Goal: Task Accomplishment & Management: Complete application form

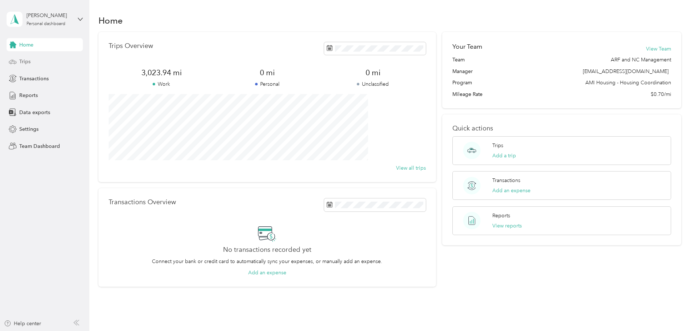
click at [25, 63] on span "Trips" at bounding box center [24, 62] width 11 height 8
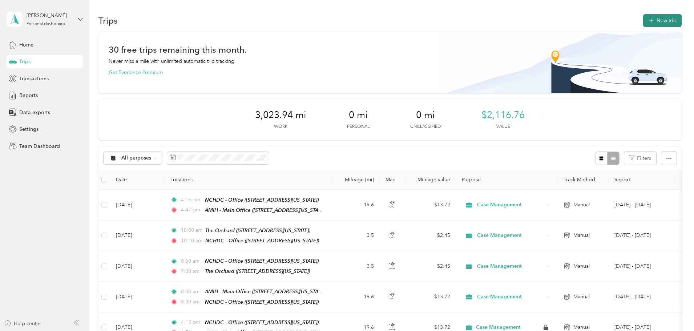
drag, startPoint x: 612, startPoint y: 20, endPoint x: 697, endPoint y: 50, distance: 89.7
click at [643, 20] on button "New trip" at bounding box center [662, 20] width 38 height 13
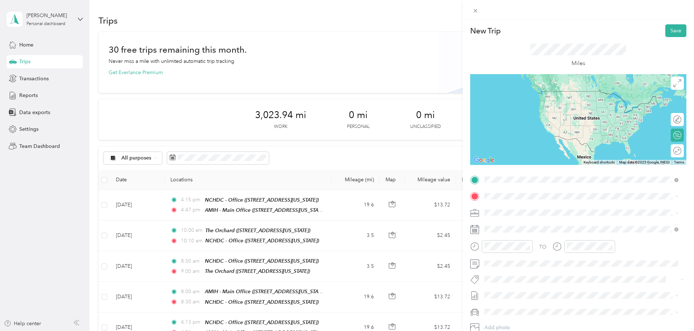
click at [539, 212] on div "TEAM AMIH - Main Office" at bounding box center [534, 209] width 73 height 9
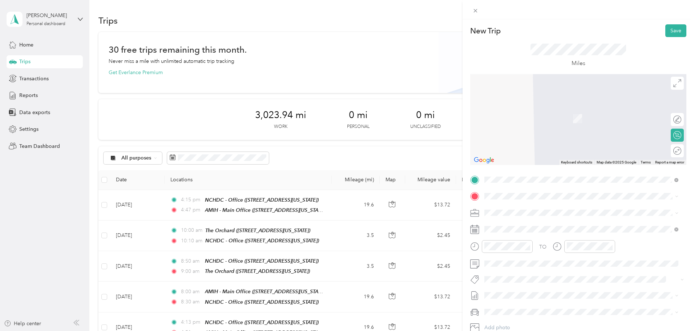
click at [520, 189] on div "TO Add photo" at bounding box center [578, 261] width 216 height 175
click at [533, 239] on li "TEAM NCHDC - Office [STREET_ADDRESS][US_STATE]" at bounding box center [580, 230] width 199 height 25
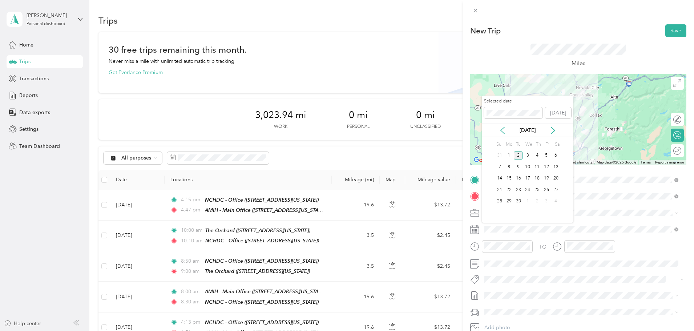
click at [503, 130] on icon at bounding box center [502, 130] width 7 height 7
click at [517, 203] on div "26" at bounding box center [517, 201] width 9 height 9
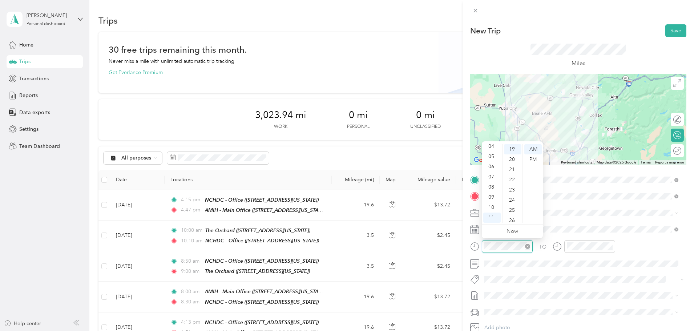
scroll to position [193, 0]
click at [493, 189] on div "08" at bounding box center [491, 187] width 17 height 10
click at [510, 146] on div "00" at bounding box center [512, 149] width 17 height 10
click at [532, 147] on div "AM" at bounding box center [532, 149] width 17 height 10
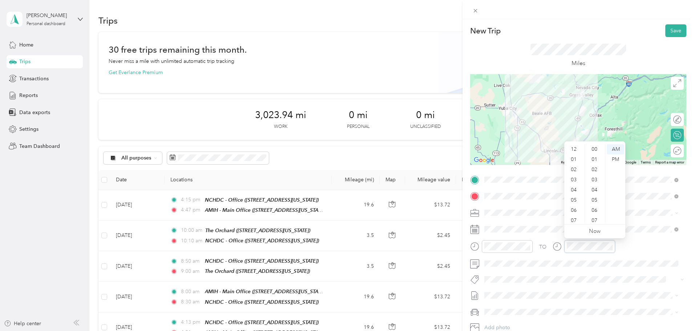
scroll to position [44, 0]
click at [572, 188] on div "08" at bounding box center [573, 187] width 17 height 10
click at [594, 188] on div "30" at bounding box center [594, 188] width 17 height 10
click at [613, 148] on div "AM" at bounding box center [614, 149] width 17 height 10
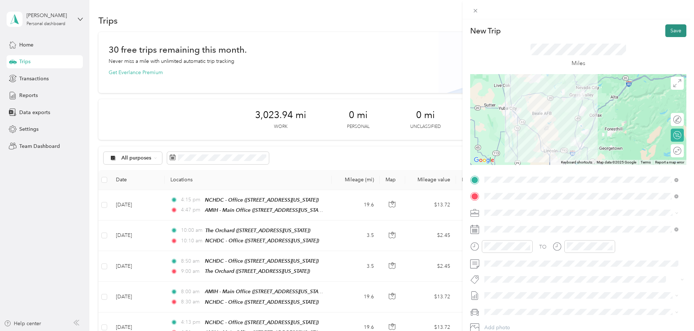
click at [669, 31] on button "Save" at bounding box center [675, 30] width 21 height 13
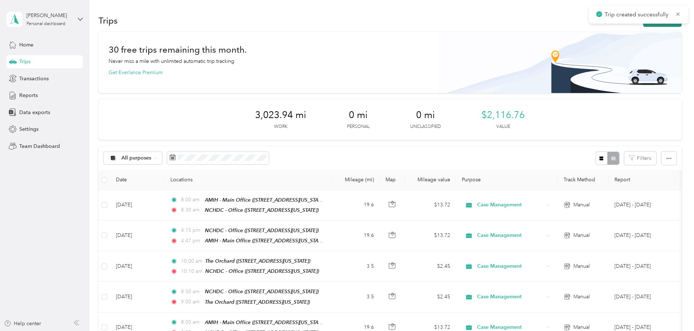
click at [643, 25] on button "New trip" at bounding box center [662, 20] width 38 height 13
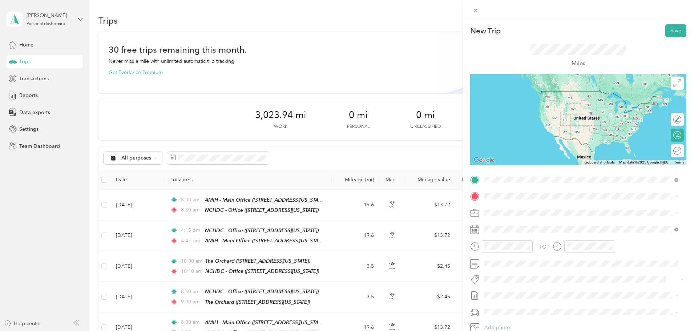
click at [528, 207] on strong "NCHDC - Office" at bounding box center [542, 209] width 38 height 7
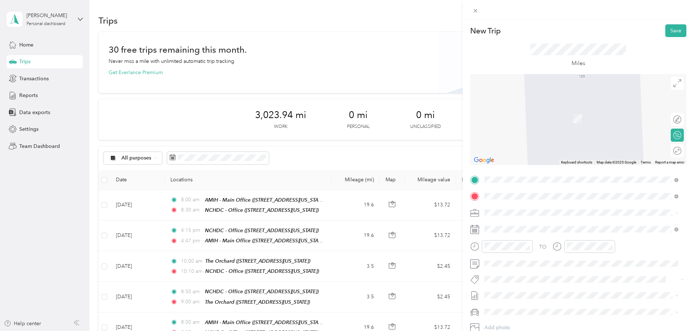
click at [541, 234] on span "[STREET_ADDRESS][US_STATE]" at bounding box center [534, 235] width 73 height 6
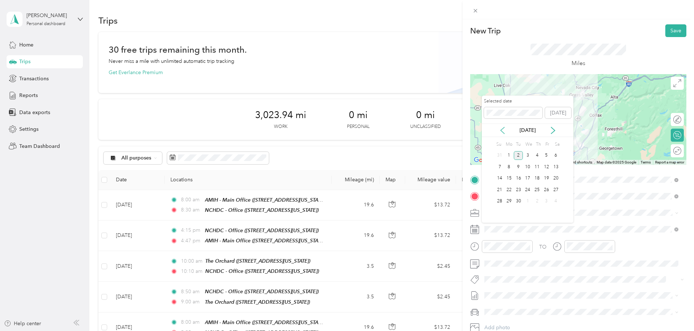
click at [504, 130] on icon at bounding box center [502, 130] width 7 height 7
click at [517, 200] on div "26" at bounding box center [517, 201] width 9 height 9
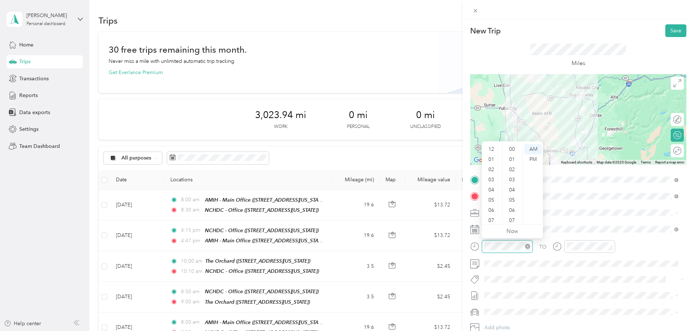
scroll to position [44, 0]
click at [492, 146] on div "04" at bounding box center [491, 146] width 17 height 10
click at [536, 156] on div "PM" at bounding box center [532, 159] width 17 height 10
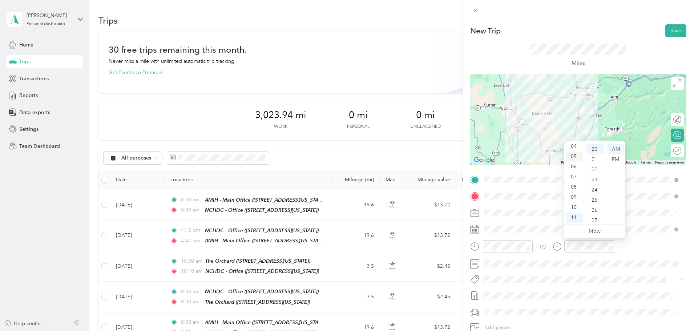
click at [574, 155] on div "05" at bounding box center [573, 156] width 17 height 10
click at [596, 149] on div "00" at bounding box center [594, 149] width 17 height 10
click at [621, 161] on div "PM" at bounding box center [614, 159] width 17 height 10
click at [534, 260] on span at bounding box center [583, 264] width 204 height 12
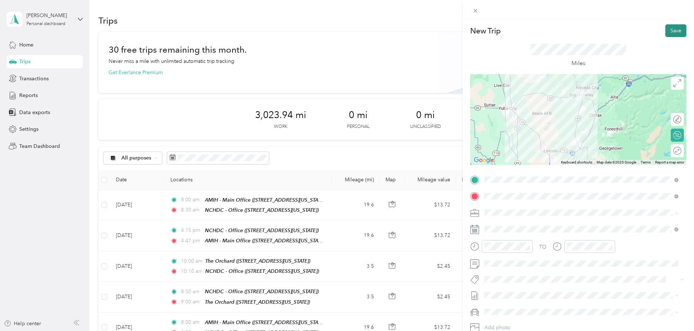
click at [665, 28] on button "Save" at bounding box center [675, 30] width 21 height 13
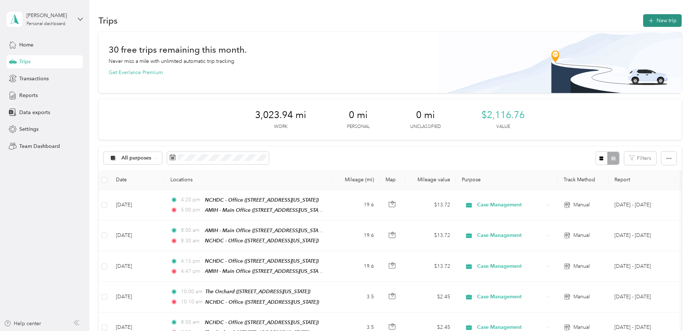
click at [643, 22] on button "New trip" at bounding box center [662, 20] width 38 height 13
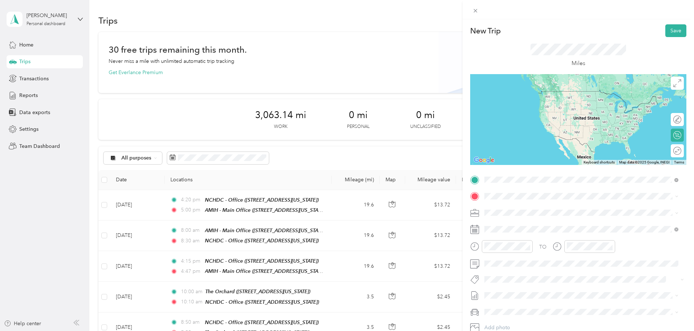
click at [546, 218] on span "[STREET_ADDRESS][US_STATE]" at bounding box center [534, 219] width 73 height 6
click at [559, 215] on div "TEAM ARF / [GEOGRAPHIC_DATA] [GEOGRAPHIC_DATA], [US_STATE], [GEOGRAPHIC_DATA]" at bounding box center [534, 214] width 73 height 18
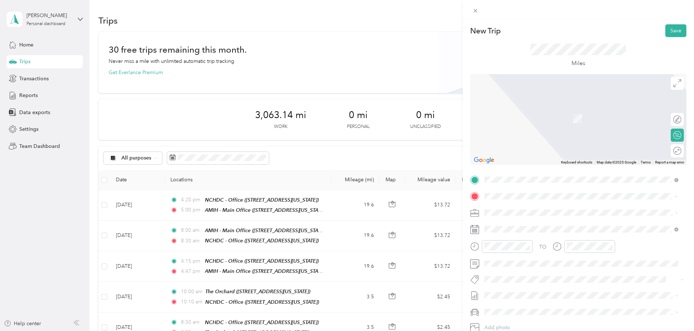
click at [524, 230] on div "TEAM AMIH - Main Office [STREET_ADDRESS][US_STATE]" at bounding box center [534, 231] width 73 height 18
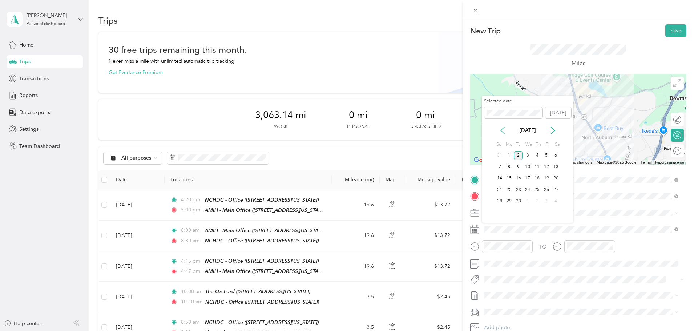
click at [500, 129] on icon at bounding box center [502, 130] width 7 height 7
click at [540, 201] on div "28" at bounding box center [536, 201] width 9 height 9
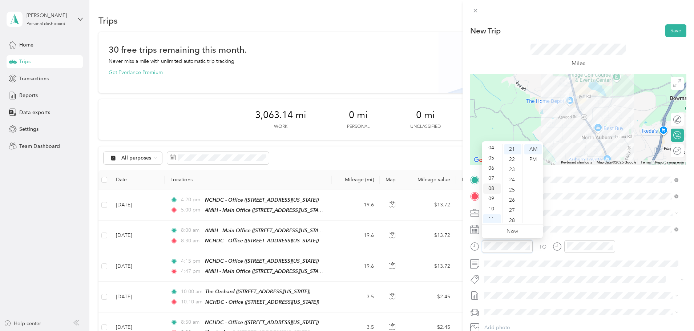
scroll to position [44, 0]
click at [493, 189] on div "08" at bounding box center [491, 187] width 17 height 10
click at [532, 146] on div "AM" at bounding box center [532, 149] width 17 height 10
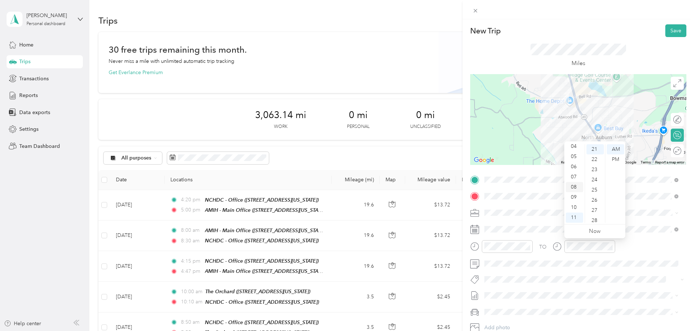
click at [573, 187] on div "08" at bounding box center [573, 187] width 17 height 10
click at [596, 164] on div "26" at bounding box center [594, 164] width 17 height 10
click at [620, 149] on div "AM" at bounding box center [614, 149] width 17 height 10
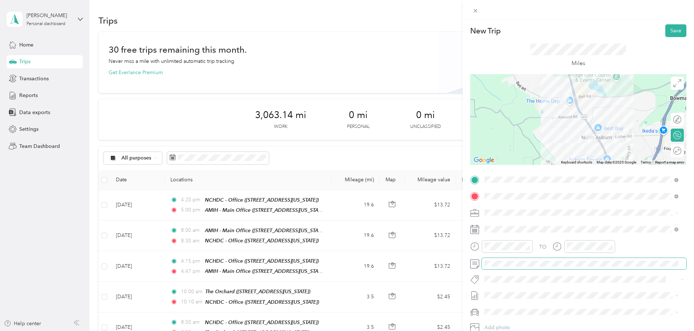
click at [524, 259] on span at bounding box center [583, 264] width 204 height 12
click at [524, 260] on span at bounding box center [583, 264] width 204 height 12
click at [669, 33] on button "Save" at bounding box center [675, 30] width 21 height 13
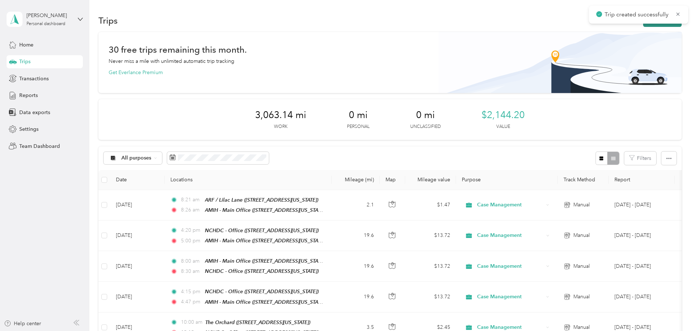
click at [643, 24] on button "New trip" at bounding box center [662, 20] width 38 height 13
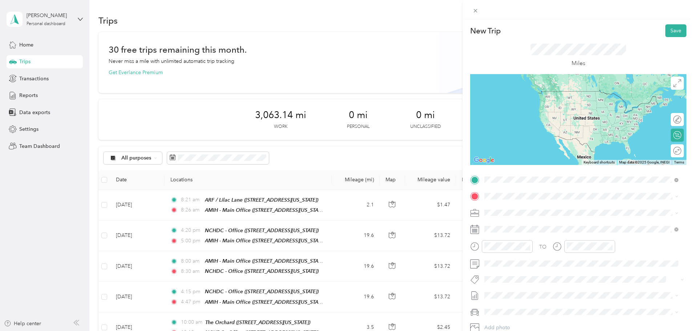
click at [546, 217] on span "[STREET_ADDRESS][US_STATE]" at bounding box center [534, 219] width 73 height 6
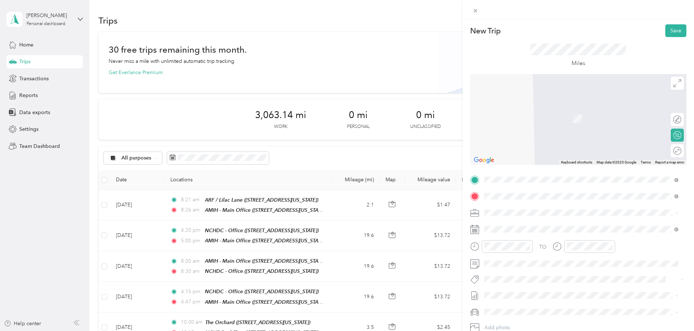
click at [540, 240] on li "TEAM ARF / [GEOGRAPHIC_DATA] [GEOGRAPHIC_DATA], [US_STATE], [GEOGRAPHIC_DATA]" at bounding box center [580, 230] width 199 height 25
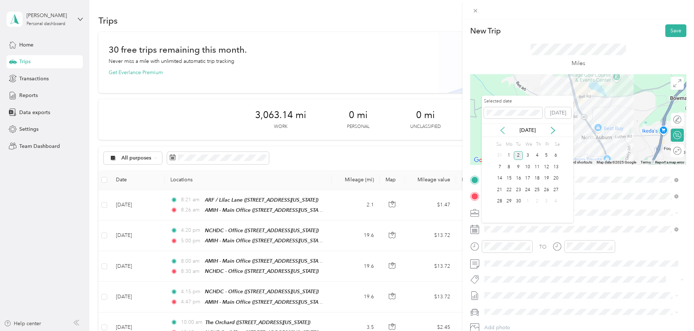
click at [503, 131] on icon at bounding box center [502, 130] width 7 height 7
click at [540, 200] on div "28" at bounding box center [536, 201] width 9 height 9
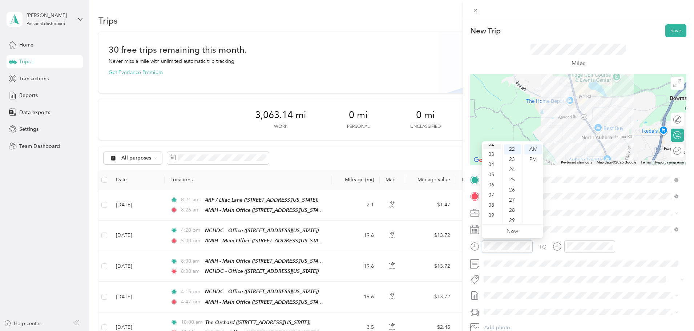
scroll to position [0, 0]
click at [492, 170] on div "02" at bounding box center [491, 169] width 17 height 10
click at [536, 159] on div "PM" at bounding box center [532, 159] width 17 height 10
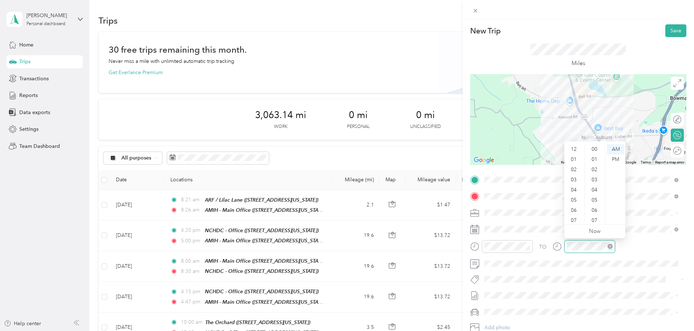
scroll to position [44, 0]
click at [571, 162] on div "02" at bounding box center [573, 162] width 17 height 10
click at [594, 194] on div "30" at bounding box center [594, 194] width 17 height 10
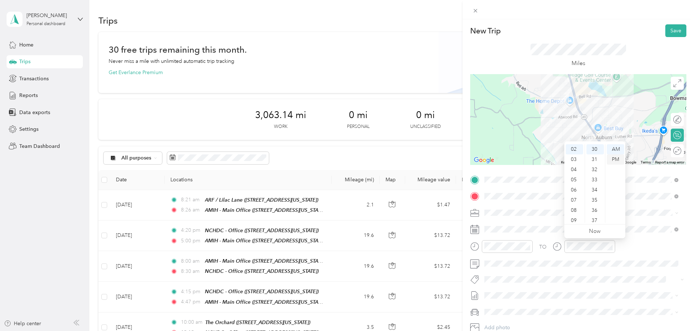
click at [619, 159] on div "PM" at bounding box center [614, 159] width 17 height 10
click at [669, 33] on button "Save" at bounding box center [675, 30] width 21 height 13
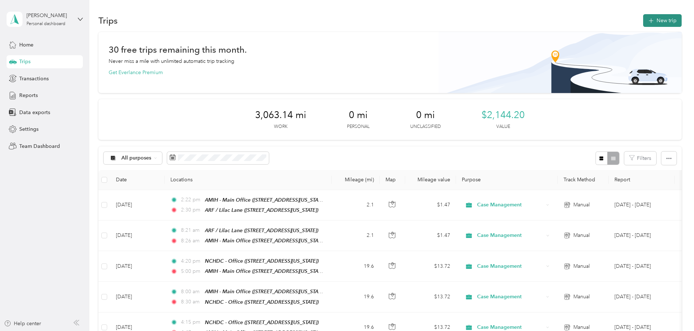
click at [643, 24] on button "New trip" at bounding box center [662, 20] width 38 height 13
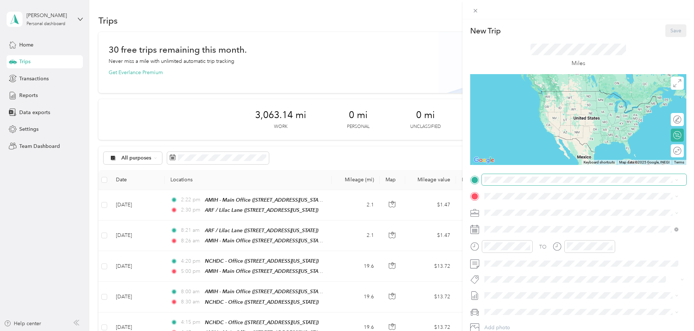
click at [509, 175] on span at bounding box center [583, 180] width 204 height 12
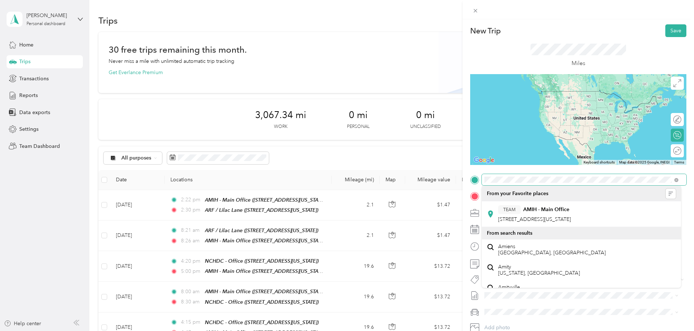
click at [477, 177] on div at bounding box center [578, 180] width 216 height 12
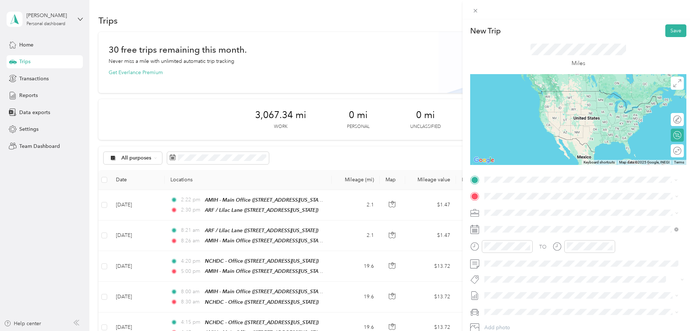
click at [539, 219] on span "[STREET_ADDRESS][US_STATE]" at bounding box center [534, 219] width 73 height 6
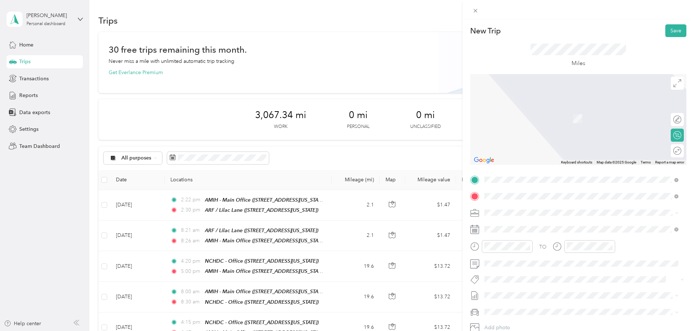
click at [524, 228] on strong "NCHDC - Office" at bounding box center [542, 226] width 38 height 7
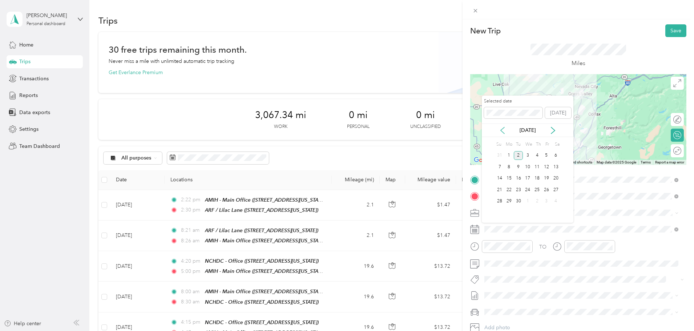
click at [503, 127] on icon at bounding box center [502, 130] width 7 height 7
click at [547, 199] on div "29" at bounding box center [545, 201] width 9 height 9
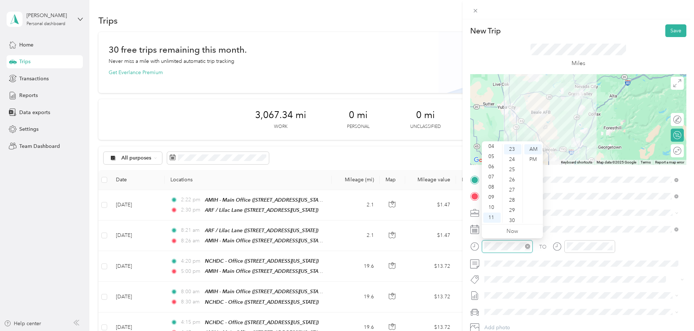
scroll to position [234, 0]
click at [494, 187] on div "08" at bounding box center [491, 187] width 17 height 10
click at [511, 191] on div "45" at bounding box center [512, 191] width 17 height 10
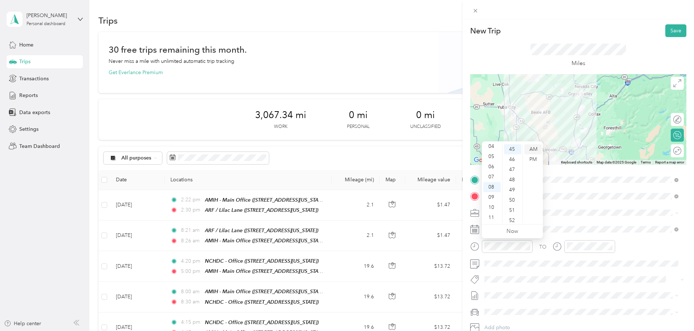
click at [532, 151] on div "AM" at bounding box center [532, 149] width 17 height 10
click at [573, 241] on div at bounding box center [589, 246] width 51 height 13
click at [512, 161] on div "01" at bounding box center [512, 159] width 17 height 10
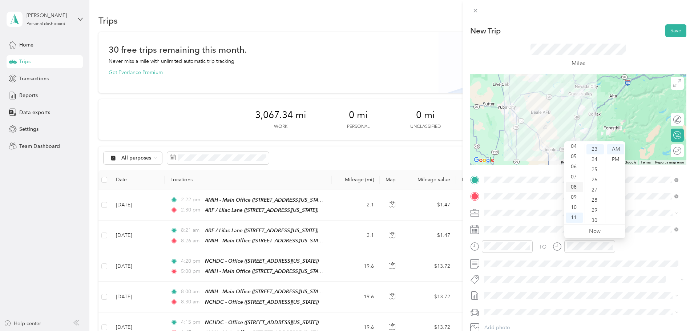
click at [571, 187] on div "08" at bounding box center [573, 187] width 17 height 10
click at [593, 180] on div "44" at bounding box center [594, 181] width 17 height 10
click at [618, 148] on div "AM" at bounding box center [614, 149] width 17 height 10
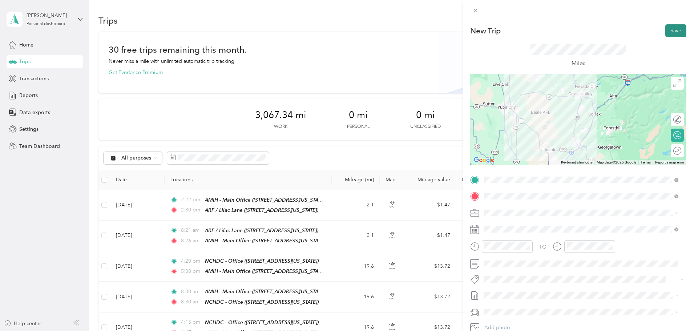
click at [672, 31] on button "Save" at bounding box center [675, 30] width 21 height 13
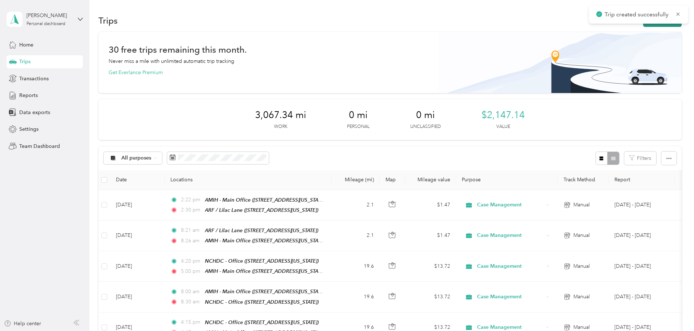
click at [643, 24] on button "New trip" at bounding box center [662, 20] width 38 height 13
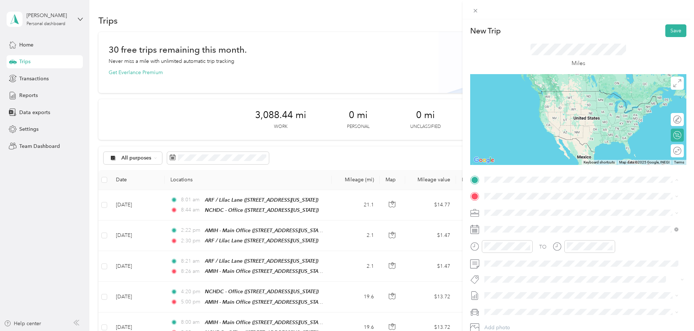
click at [531, 221] on span "[STREET_ADDRESS][US_STATE]" at bounding box center [534, 219] width 73 height 6
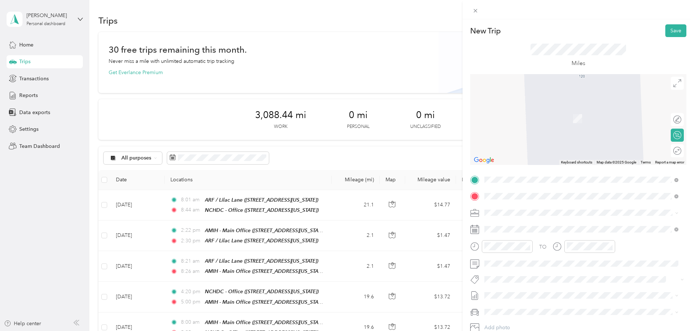
click at [527, 229] on div "TEAM AMIH - Main Office" at bounding box center [534, 226] width 73 height 9
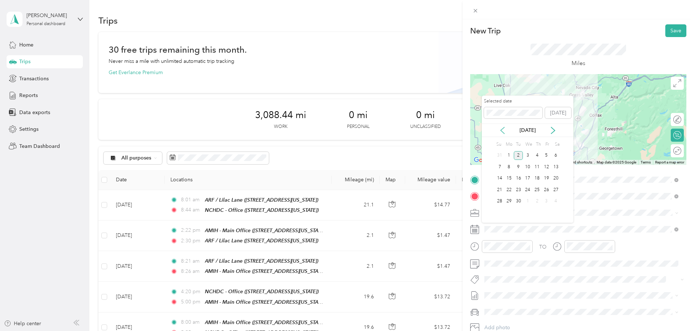
click at [503, 132] on icon at bounding box center [502, 130] width 7 height 7
click at [548, 203] on div "29" at bounding box center [545, 201] width 9 height 9
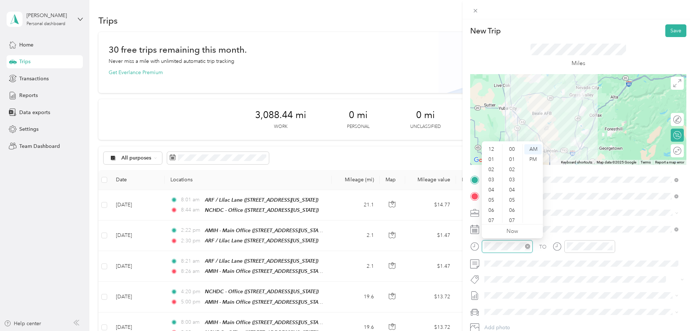
scroll to position [44, 0]
click at [490, 172] on div "03" at bounding box center [491, 172] width 17 height 10
click at [513, 184] on div "42" at bounding box center [512, 187] width 17 height 10
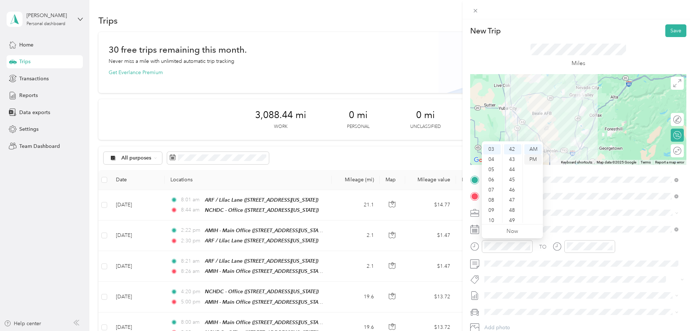
click at [537, 159] on div "PM" at bounding box center [532, 159] width 17 height 10
click at [578, 241] on div at bounding box center [589, 246] width 51 height 13
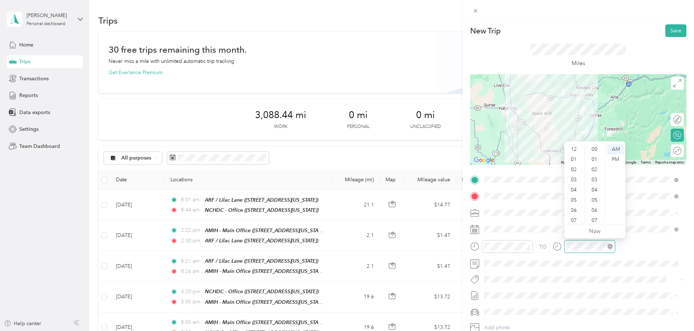
scroll to position [44, 0]
click at [578, 149] on div "04" at bounding box center [573, 146] width 17 height 10
click at [594, 185] on div "13" at bounding box center [594, 183] width 17 height 10
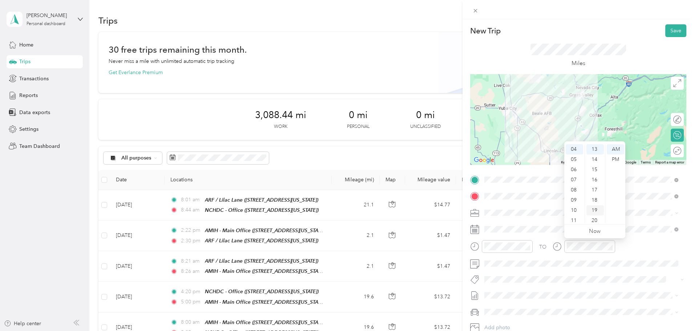
click at [597, 209] on div "19" at bounding box center [594, 210] width 17 height 10
click at [618, 159] on div "PM" at bounding box center [614, 159] width 17 height 10
click at [678, 30] on button "Save" at bounding box center [675, 30] width 21 height 13
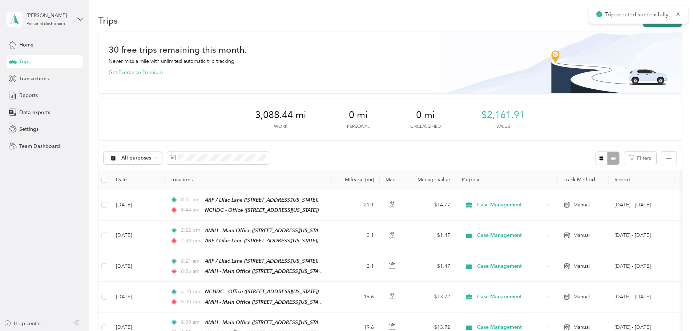
click at [643, 25] on button "New trip" at bounding box center [662, 20] width 38 height 13
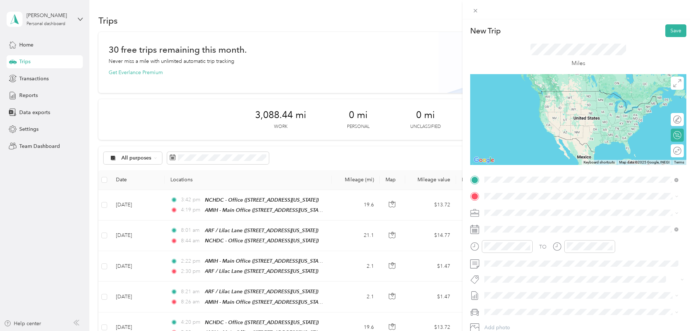
click at [553, 215] on div "TEAM AMIH - Main Office [STREET_ADDRESS][US_STATE]" at bounding box center [534, 214] width 73 height 18
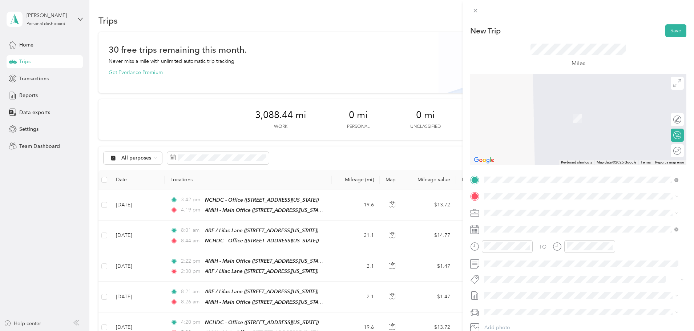
click at [525, 230] on div "TEAM ARF / [GEOGRAPHIC_DATA] [GEOGRAPHIC_DATA], [US_STATE], [GEOGRAPHIC_DATA]" at bounding box center [534, 230] width 73 height 18
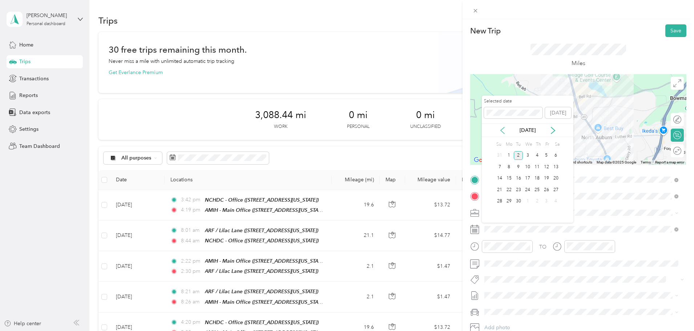
click at [504, 131] on icon at bounding box center [502, 130] width 7 height 7
click at [542, 202] on div "29" at bounding box center [545, 201] width 9 height 9
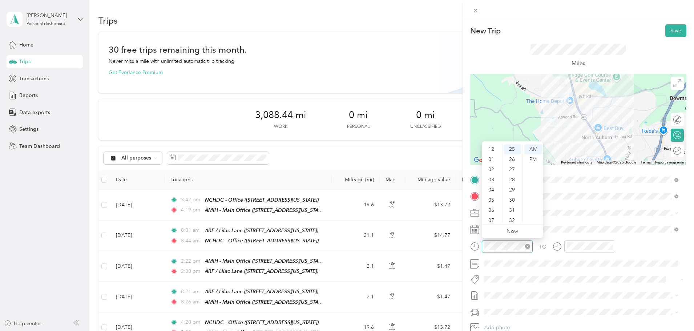
scroll to position [44, 0]
click at [495, 146] on div "04" at bounding box center [491, 146] width 17 height 10
click at [511, 209] on div "31" at bounding box center [512, 210] width 17 height 10
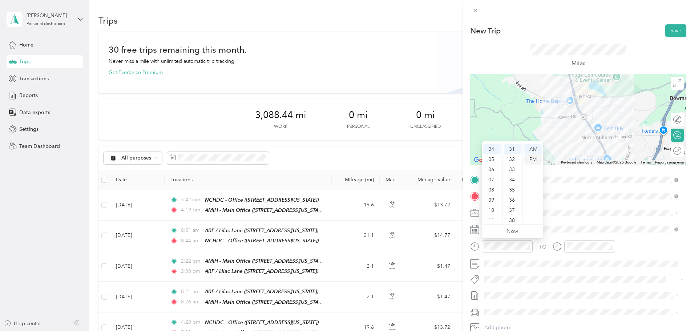
click at [532, 159] on div "PM" at bounding box center [532, 159] width 17 height 10
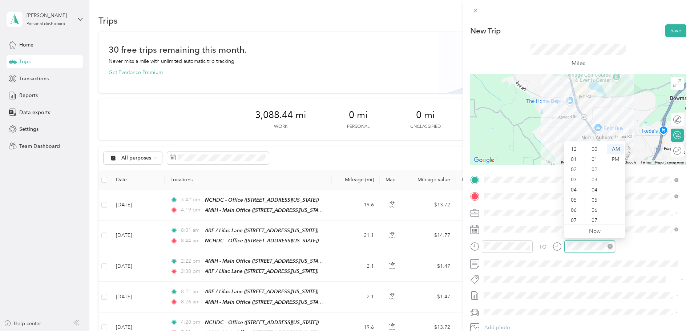
scroll to position [44, 0]
click at [572, 147] on div "04" at bounding box center [573, 146] width 17 height 10
click at [595, 184] on div "39" at bounding box center [594, 183] width 17 height 10
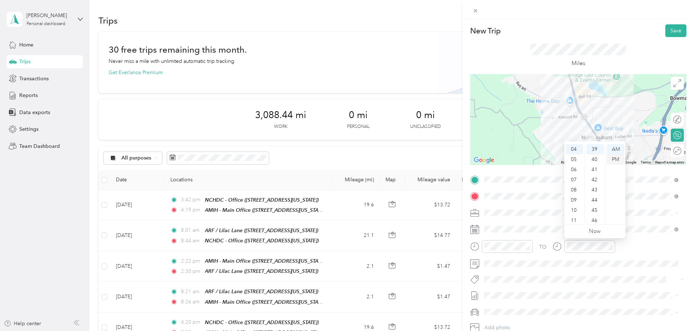
click at [613, 157] on div "PM" at bounding box center [614, 159] width 17 height 10
click at [671, 29] on button "Save" at bounding box center [675, 30] width 21 height 13
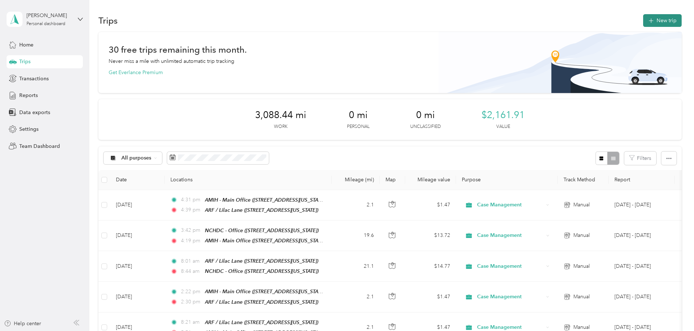
click at [643, 26] on button "New trip" at bounding box center [662, 20] width 38 height 13
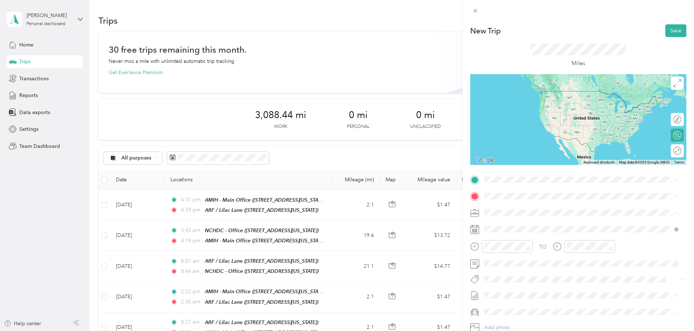
click at [543, 218] on span "[STREET_ADDRESS][US_STATE]" at bounding box center [534, 218] width 73 height 6
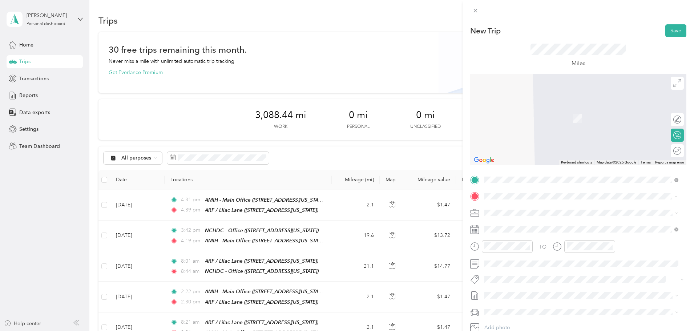
click at [549, 231] on div "TEAM NCHDC - Office [STREET_ADDRESS][US_STATE]" at bounding box center [534, 231] width 73 height 18
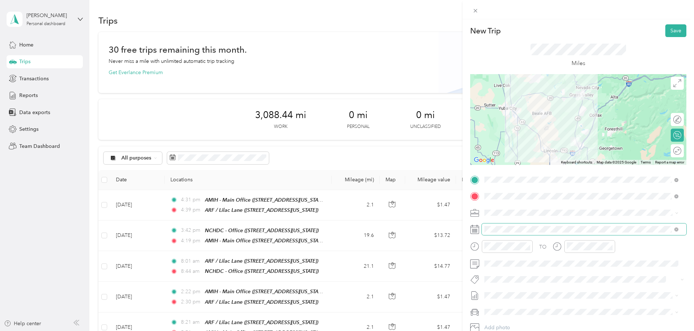
click at [501, 224] on span at bounding box center [583, 229] width 204 height 12
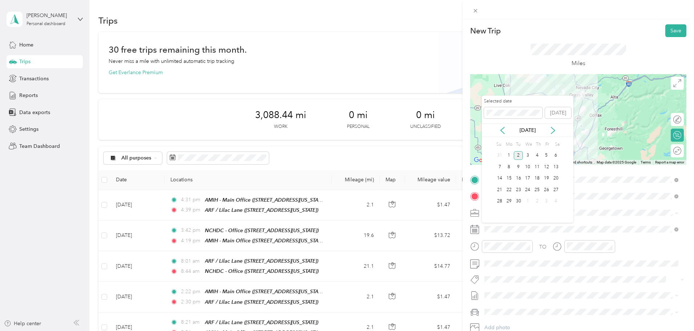
click at [516, 154] on div "2" at bounding box center [517, 155] width 9 height 9
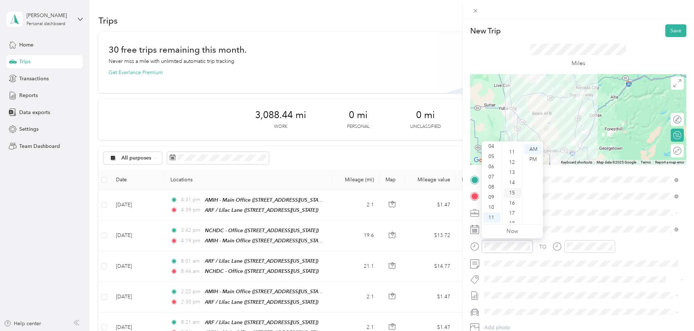
scroll to position [0, 0]
click at [513, 149] on div "00" at bounding box center [512, 149] width 17 height 10
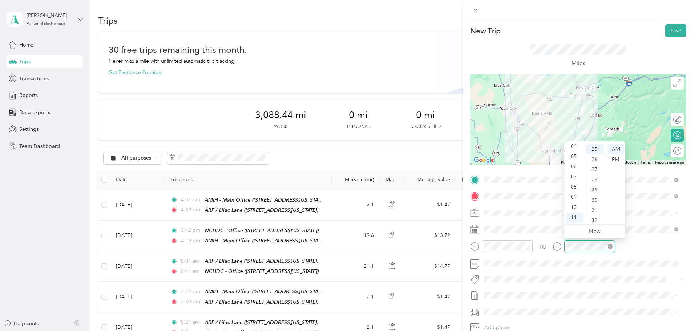
scroll to position [254, 0]
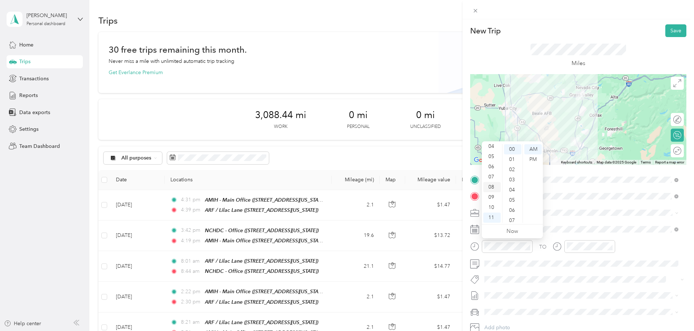
click at [492, 184] on div "08" at bounding box center [491, 187] width 17 height 10
click at [530, 150] on div "AM" at bounding box center [532, 149] width 17 height 10
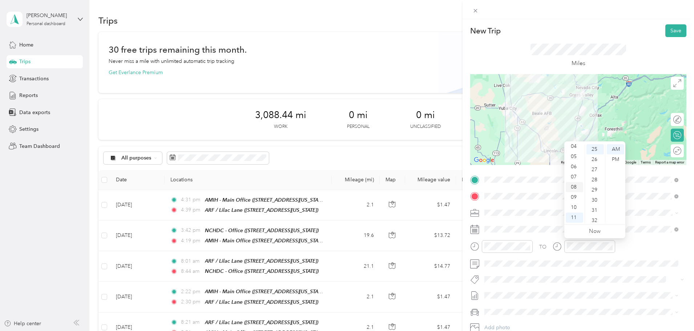
click at [575, 184] on div "08" at bounding box center [573, 187] width 17 height 10
click at [593, 214] on div "35" at bounding box center [594, 215] width 17 height 10
click at [615, 149] on div "AM" at bounding box center [614, 149] width 17 height 10
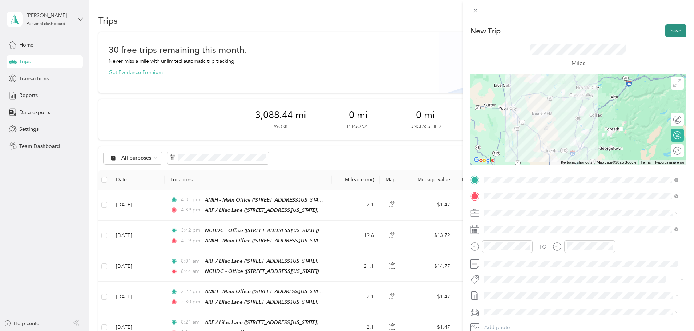
click at [670, 30] on button "Save" at bounding box center [675, 30] width 21 height 13
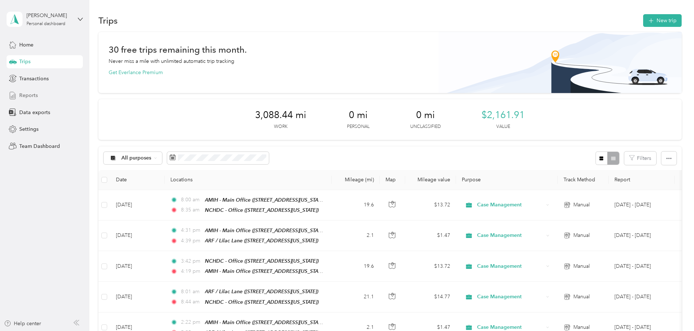
click at [17, 89] on div "Reports" at bounding box center [45, 95] width 76 height 13
